Goal: Information Seeking & Learning: Find specific fact

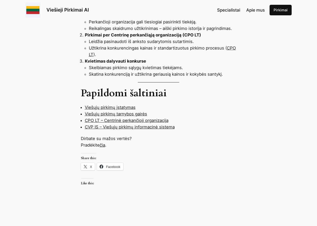
scroll to position [512, 0]
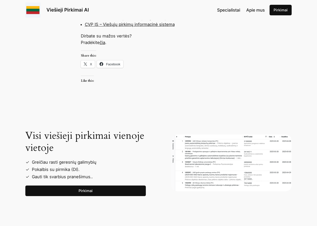
click at [80, 185] on link "Pirkimai" at bounding box center [85, 190] width 120 height 11
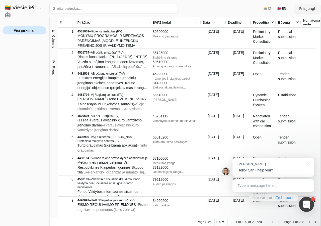
click at [23, 27] on span "Visi pirkimai" at bounding box center [24, 31] width 21 height 8
click at [26, 27] on span "Visi pirkimai" at bounding box center [24, 31] width 21 height 8
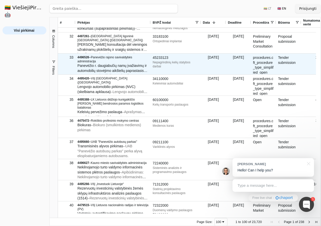
scroll to position [640, 0]
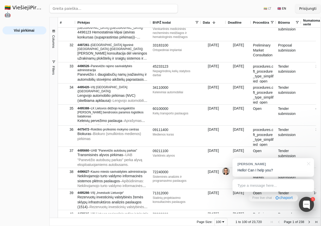
click at [308, 202] on div at bounding box center [306, 203] width 15 height 15
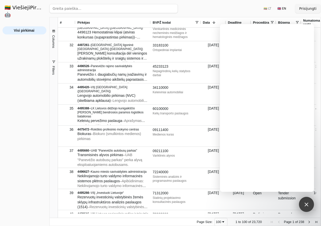
click at [310, 203] on div "1" at bounding box center [306, 203] width 15 height 15
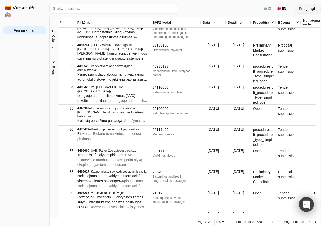
click at [310, 203] on div at bounding box center [306, 203] width 15 height 15
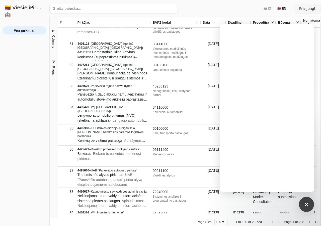
scroll to position [614, 0]
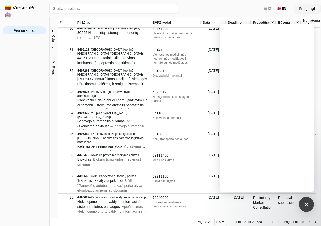
click at [62, 8] on input "search" at bounding box center [113, 8] width 128 height 9
type input "akumuliatoriai"
click at [170, 7] on button "Ieškoti" at bounding box center [168, 8] width 20 height 9
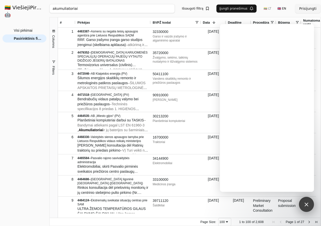
click at [305, 204] on div at bounding box center [306, 203] width 7 height 7
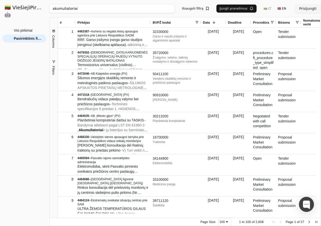
click at [208, 8] on button "Išsaugoti filtrą" at bounding box center [196, 9] width 34 height 8
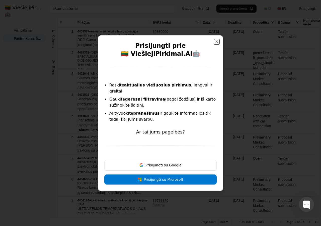
click at [215, 44] on button "Close" at bounding box center [217, 42] width 4 height 4
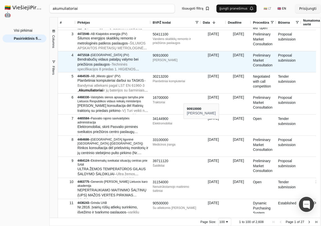
scroll to position [77, 0]
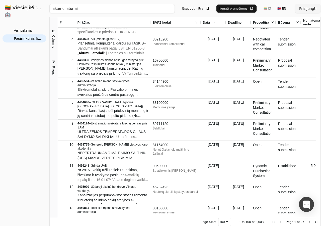
click at [229, 8] on button "Įjungti pranešimus" at bounding box center [237, 9] width 40 height 8
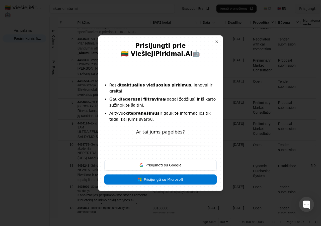
scroll to position [77, 0]
drag, startPoint x: 213, startPoint y: 43, endPoint x: 190, endPoint y: 42, distance: 22.6
click at [209, 43] on div "Prisijungti prie 🇱🇹 ViešiejiPirkimai .AI 🤖 Raskite aktualius viešuosius pirkimu…" at bounding box center [160, 113] width 125 height 156
click at [210, 43] on div at bounding box center [160, 113] width 124 height 155
click at [215, 44] on button "Close" at bounding box center [217, 42] width 4 height 4
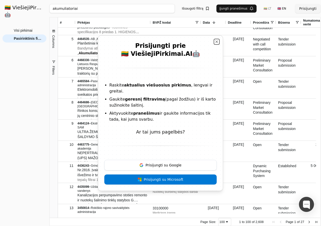
scroll to position [77, 0]
